Goal: Task Accomplishment & Management: Manage account settings

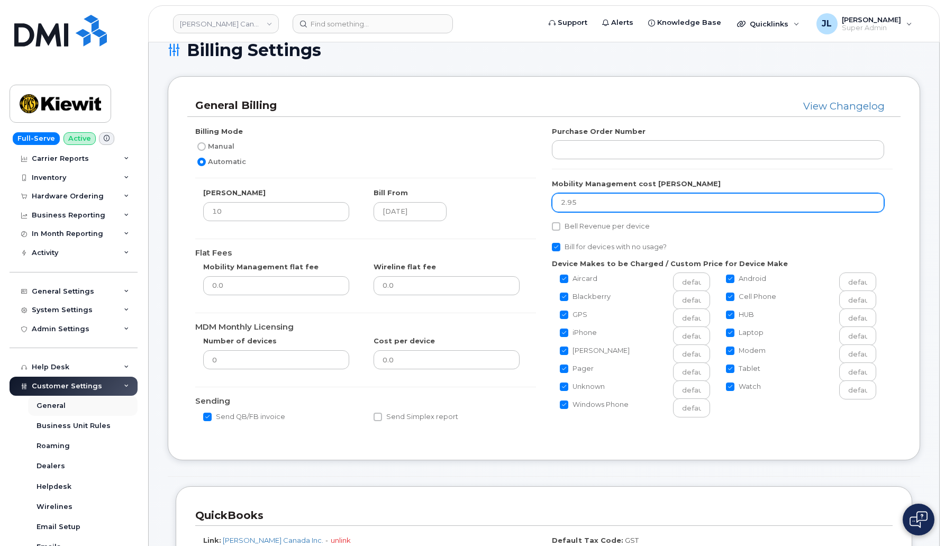
scroll to position [41, 0]
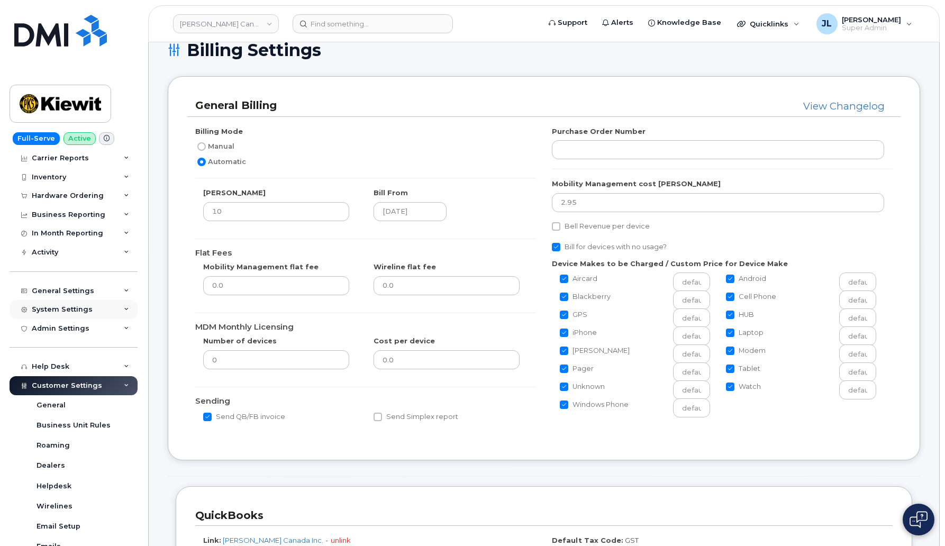
click at [85, 311] on div "System Settings" at bounding box center [62, 309] width 61 height 8
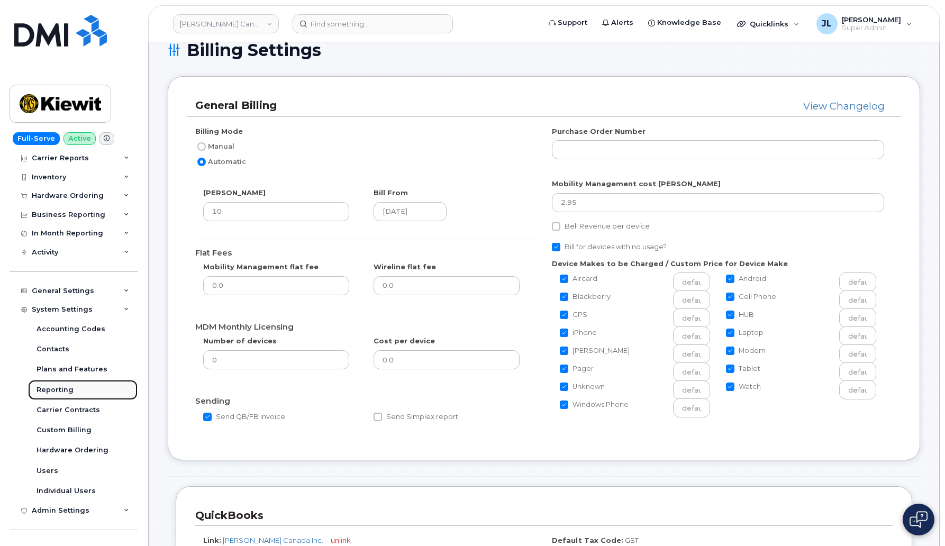
click at [59, 388] on div "Reporting" at bounding box center [54, 390] width 37 height 10
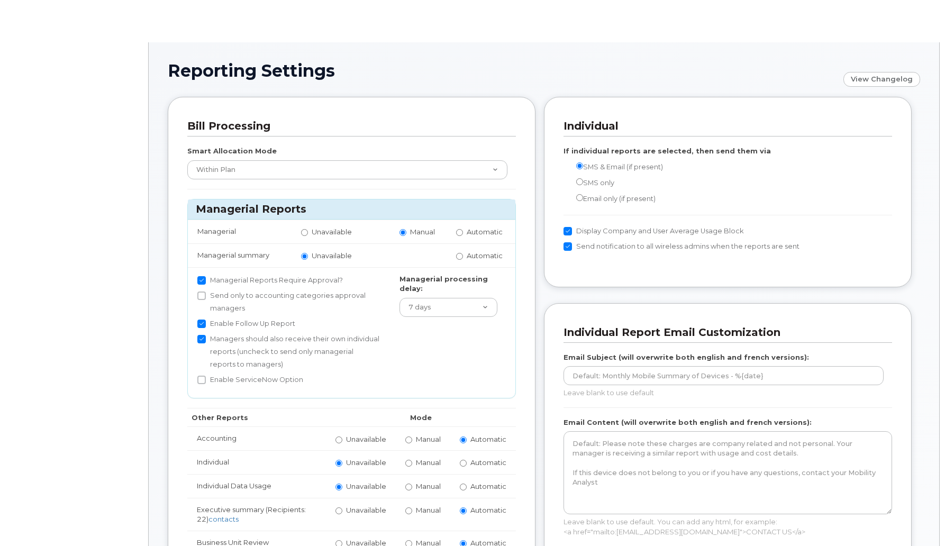
radio input "true"
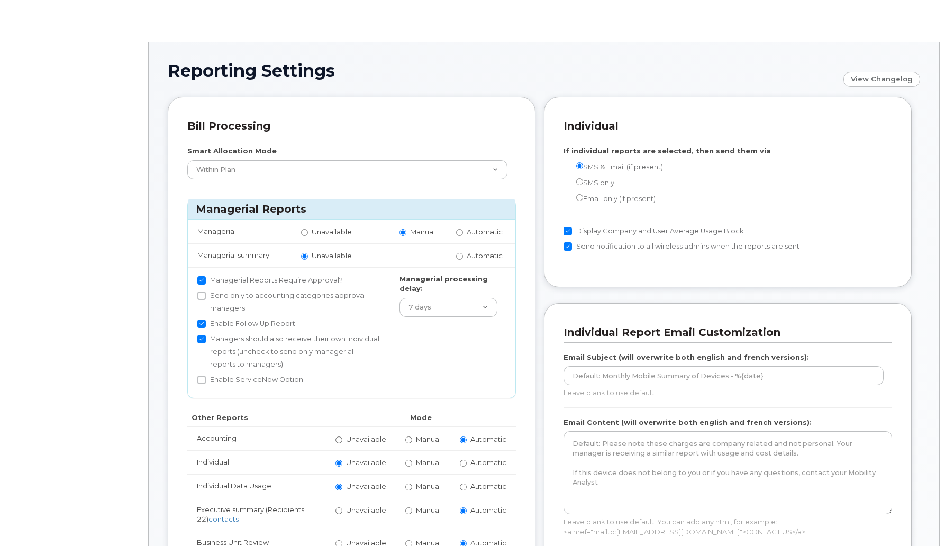
radio input "true"
radio input "false"
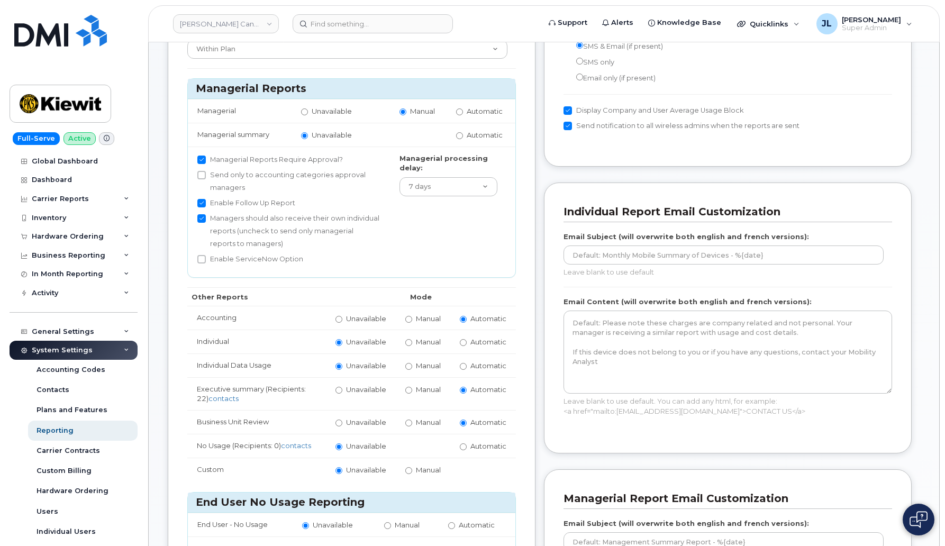
scroll to position [121, 0]
click at [77, 233] on div "Hardware Ordering" at bounding box center [68, 236] width 72 height 8
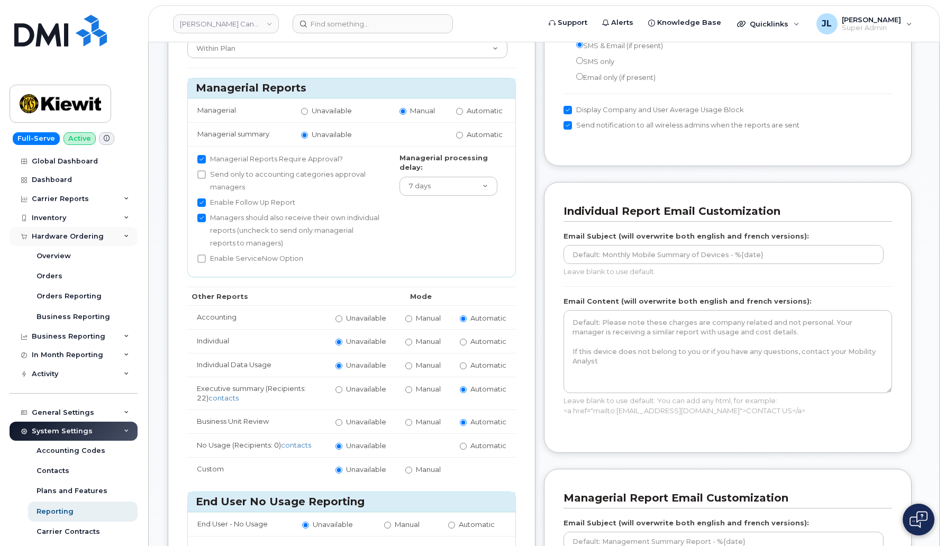
click at [77, 233] on div "Hardware Ordering" at bounding box center [68, 236] width 72 height 8
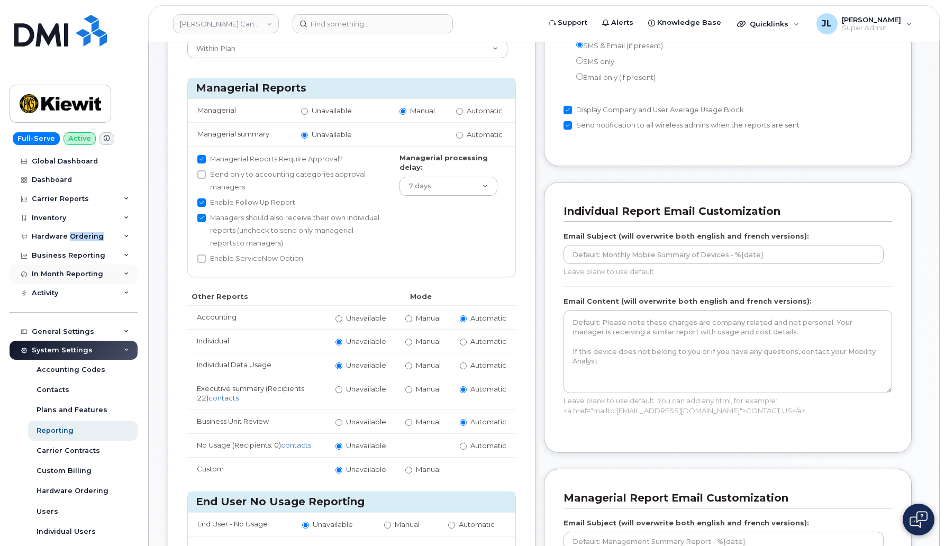
click at [78, 273] on div "In Month Reporting" at bounding box center [67, 274] width 71 height 8
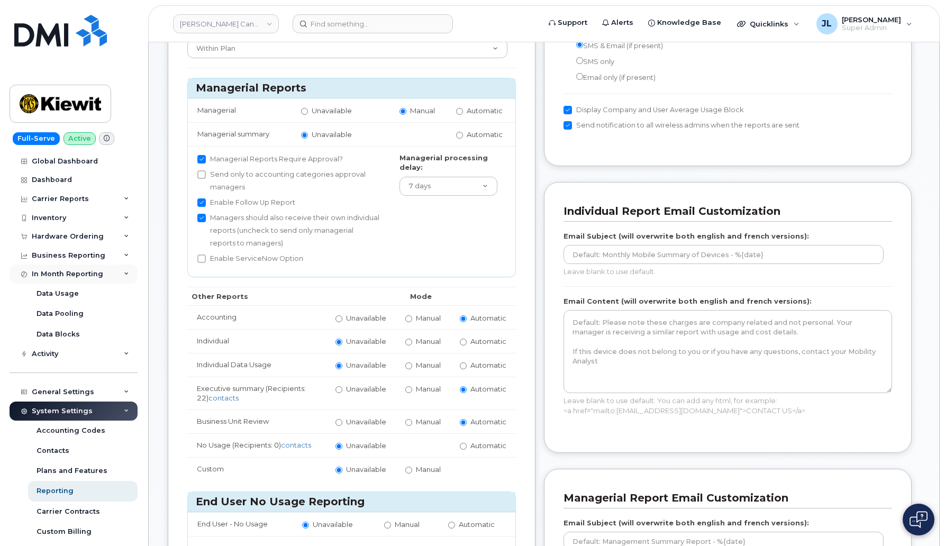
click at [78, 273] on div "In Month Reporting" at bounding box center [67, 274] width 71 height 8
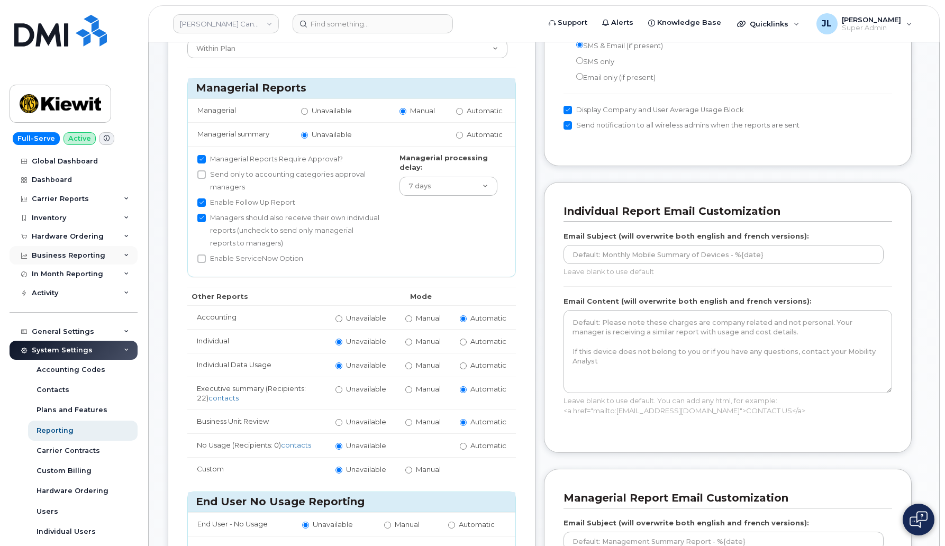
click at [85, 251] on div "Business Reporting" at bounding box center [69, 255] width 74 height 8
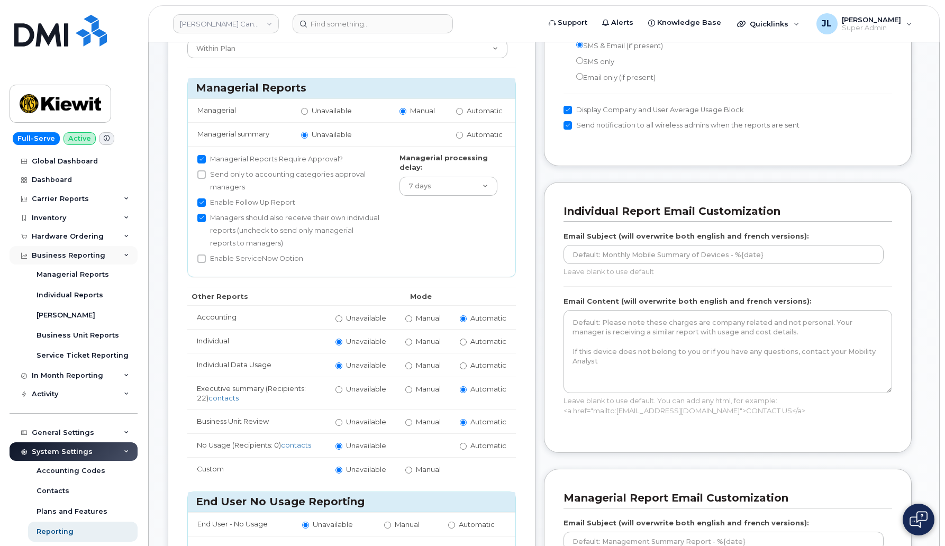
click at [85, 251] on div "Business Reporting" at bounding box center [69, 255] width 74 height 8
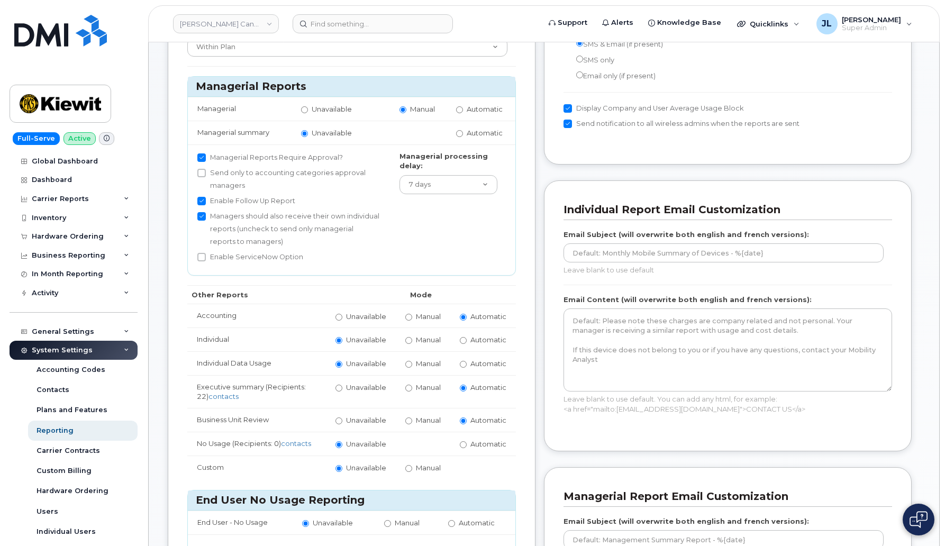
scroll to position [0, 0]
